Goal: Navigation & Orientation: Understand site structure

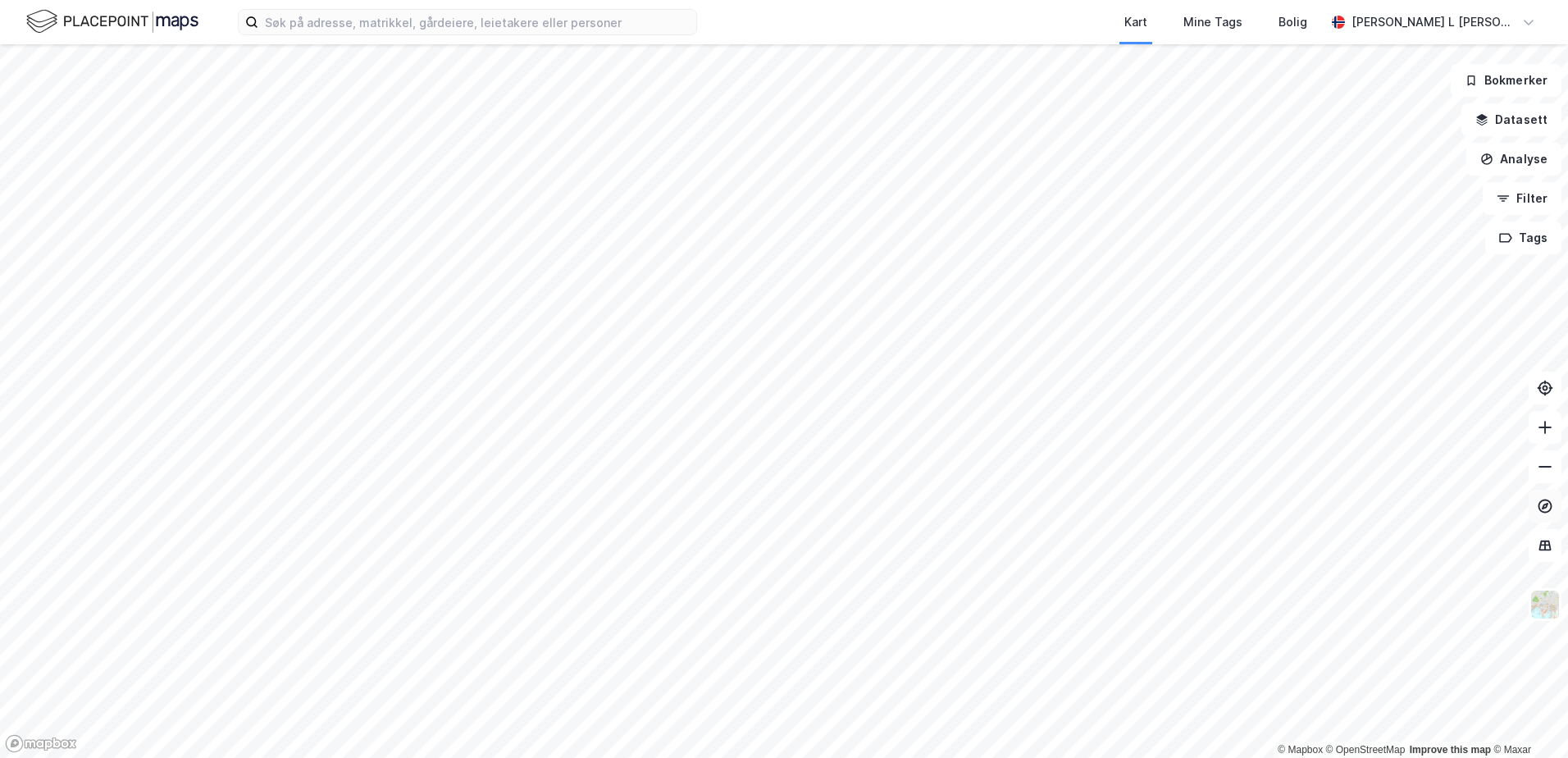
click at [1547, 506] on icon at bounding box center [1545, 506] width 7 height 7
click at [1541, 506] on icon at bounding box center [1545, 506] width 16 height 16
click at [1545, 505] on icon at bounding box center [1545, 506] width 7 height 7
click at [1547, 611] on img at bounding box center [1545, 605] width 31 height 31
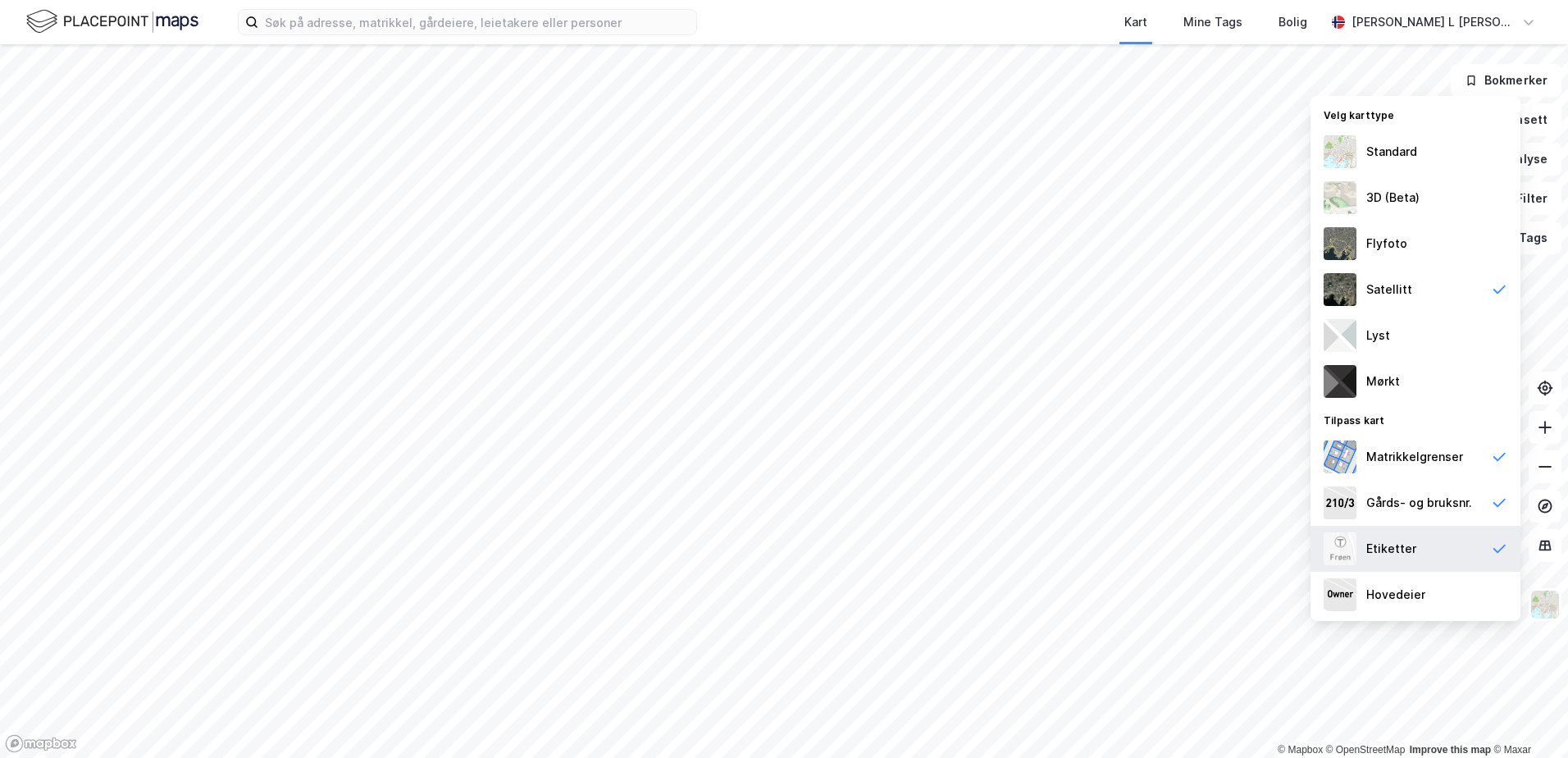
click at [1498, 551] on icon at bounding box center [1499, 549] width 12 height 9
